Goal: Task Accomplishment & Management: Use online tool/utility

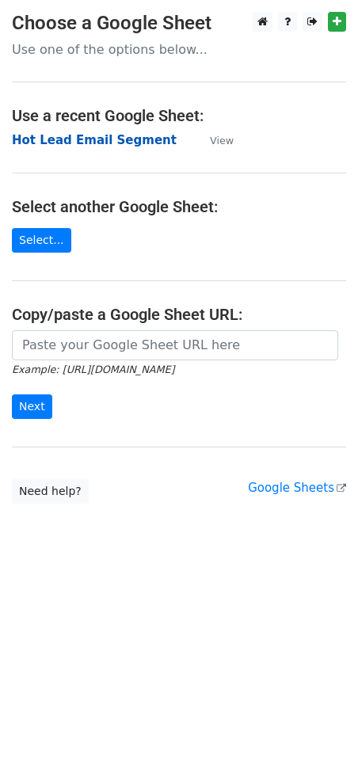
click at [98, 142] on strong "Hot Lead Email Segment" at bounding box center [94, 140] width 165 height 14
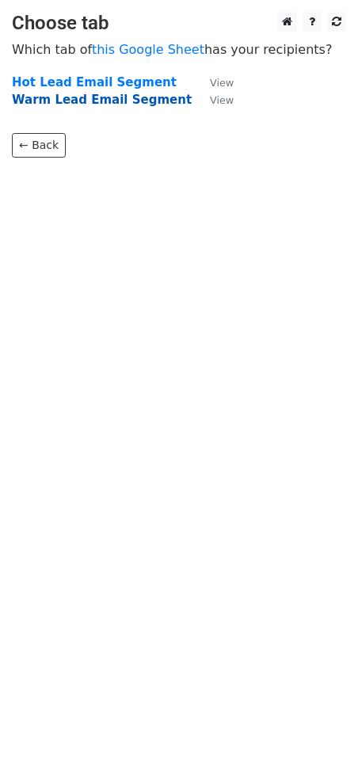
click at [70, 101] on strong "Warm Lead Email Segment" at bounding box center [102, 100] width 180 height 14
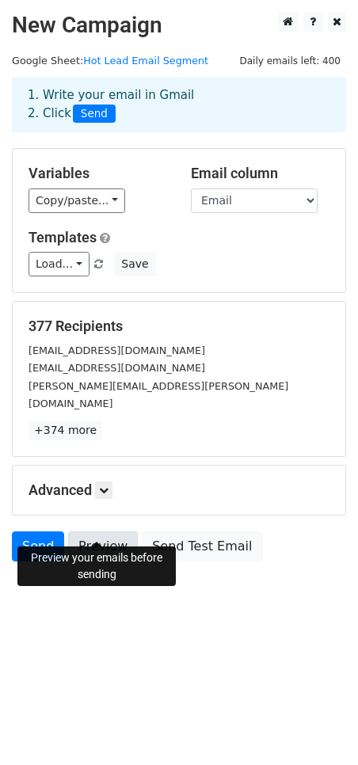
click at [97, 534] on link "Preview" at bounding box center [103, 546] width 70 height 30
click at [119, 531] on link "Preview" at bounding box center [103, 546] width 70 height 30
